Goal: Communication & Community: Answer question/provide support

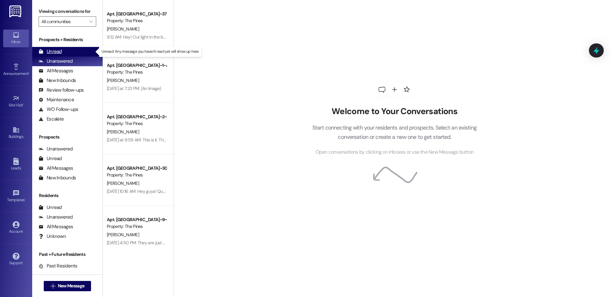
click at [70, 49] on div "Unread (0)" at bounding box center [67, 52] width 70 height 10
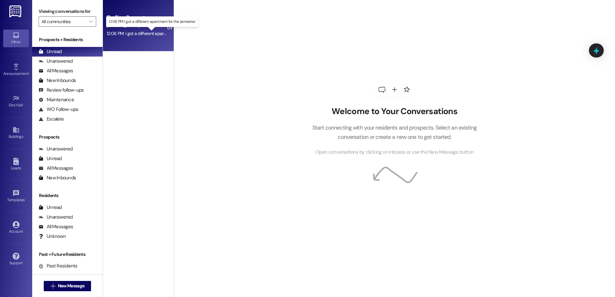
click at [142, 34] on div "12:06 PM: I got a different apartment for the semester. 12:06 PM: I got a diffe…" at bounding box center [157, 34] width 100 height 6
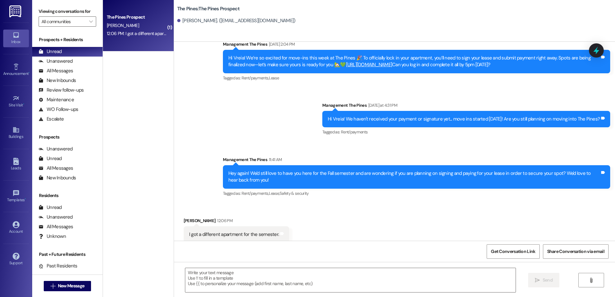
scroll to position [499, 0]
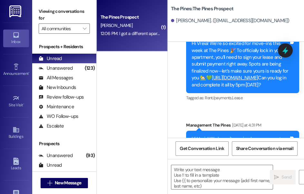
scroll to position [665, 0]
